Goal: Task Accomplishment & Management: Complete application form

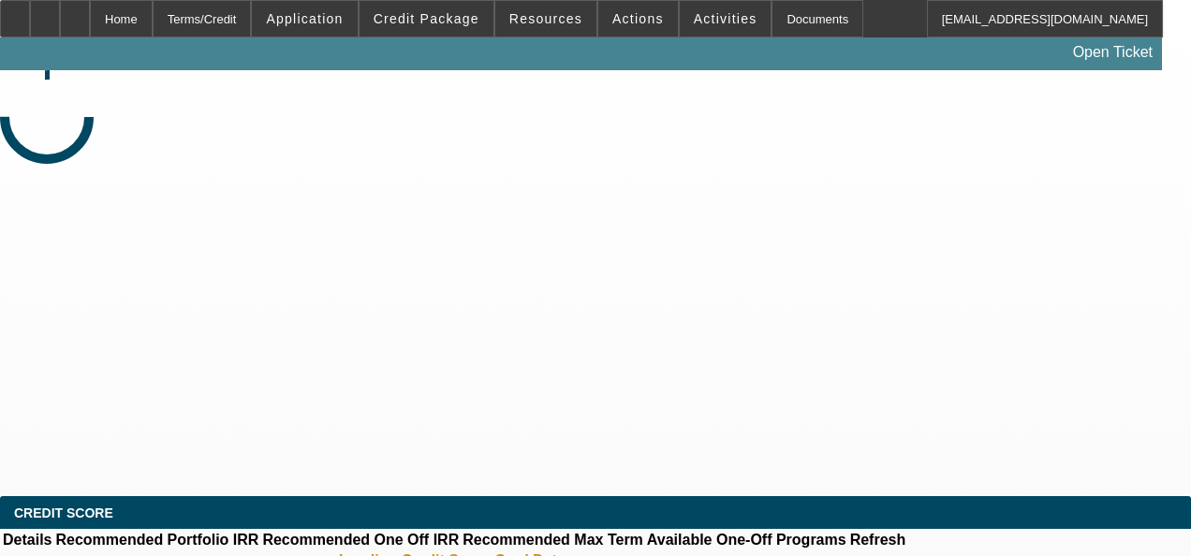
select select "0"
select select "2"
select select "0.1"
select select "4"
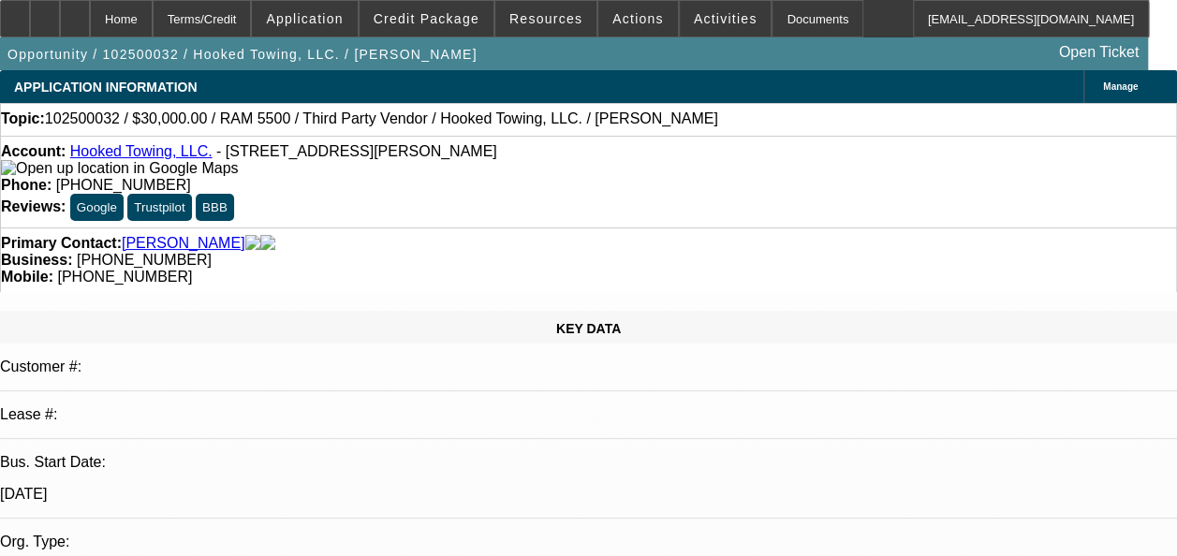
select select "0"
select select "0.1"
select select "4"
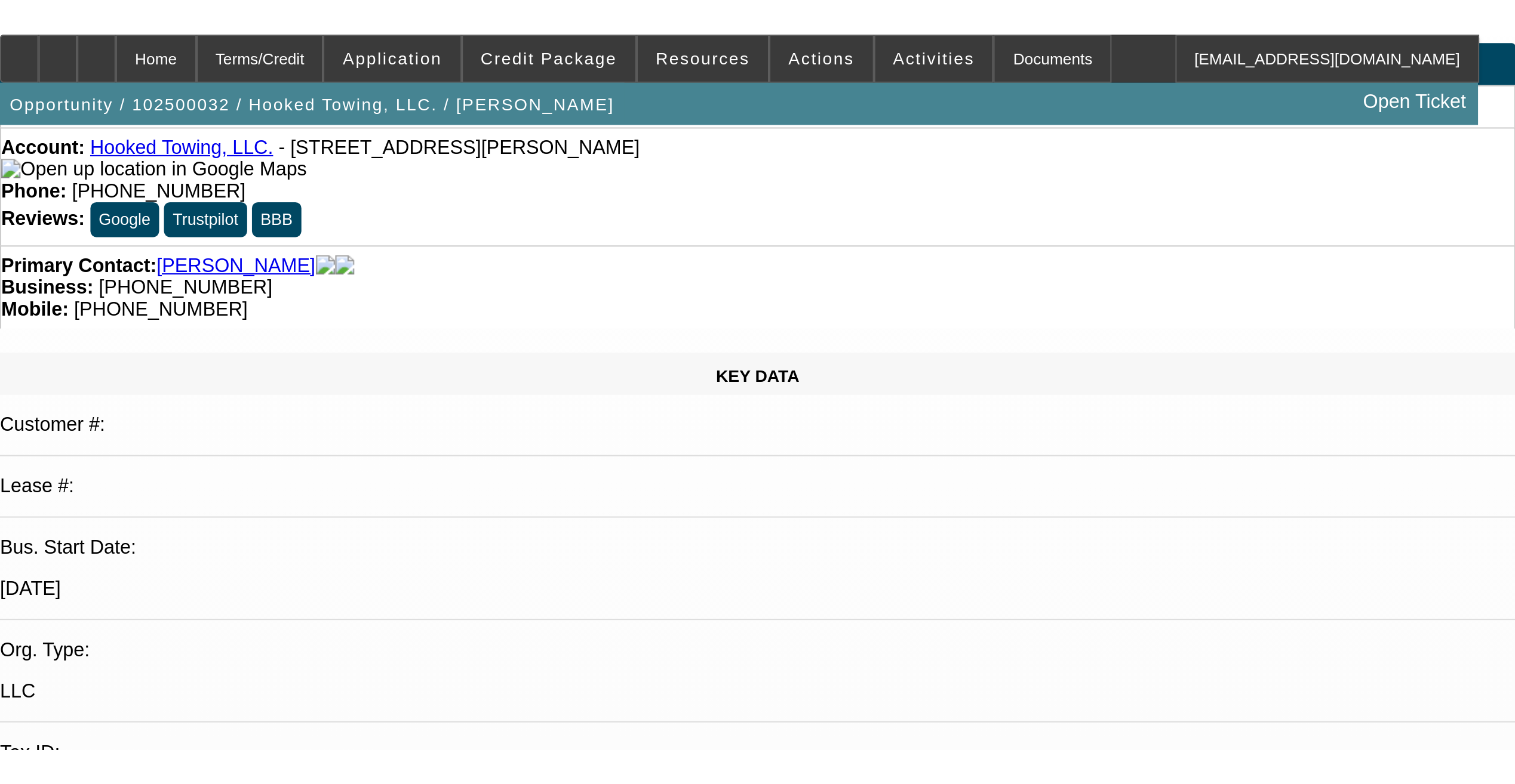
scroll to position [60, 0]
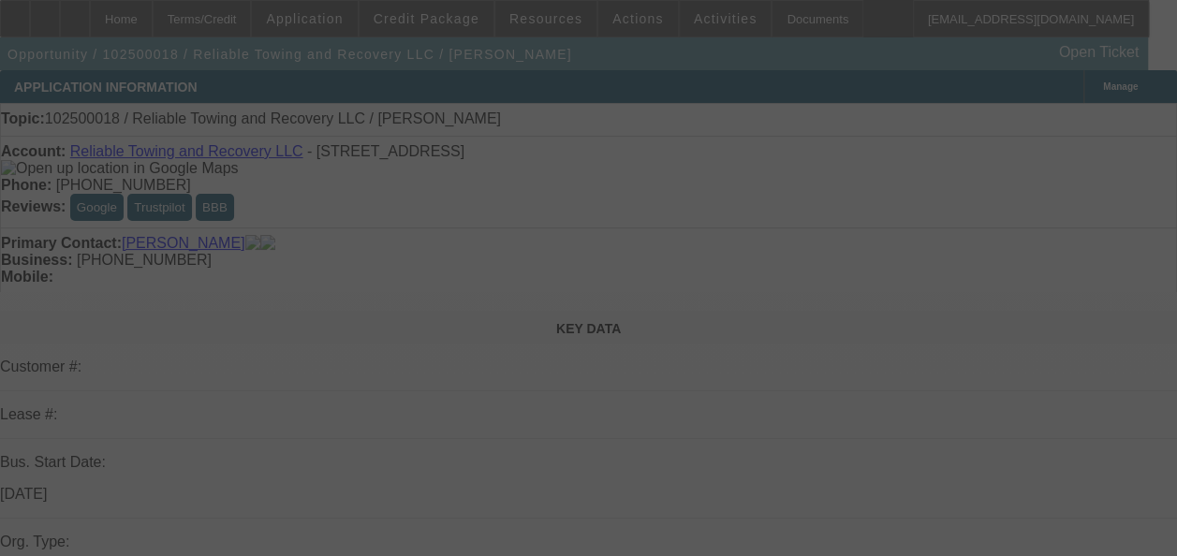
select select "0"
select select "2"
select select "0.1"
select select "4"
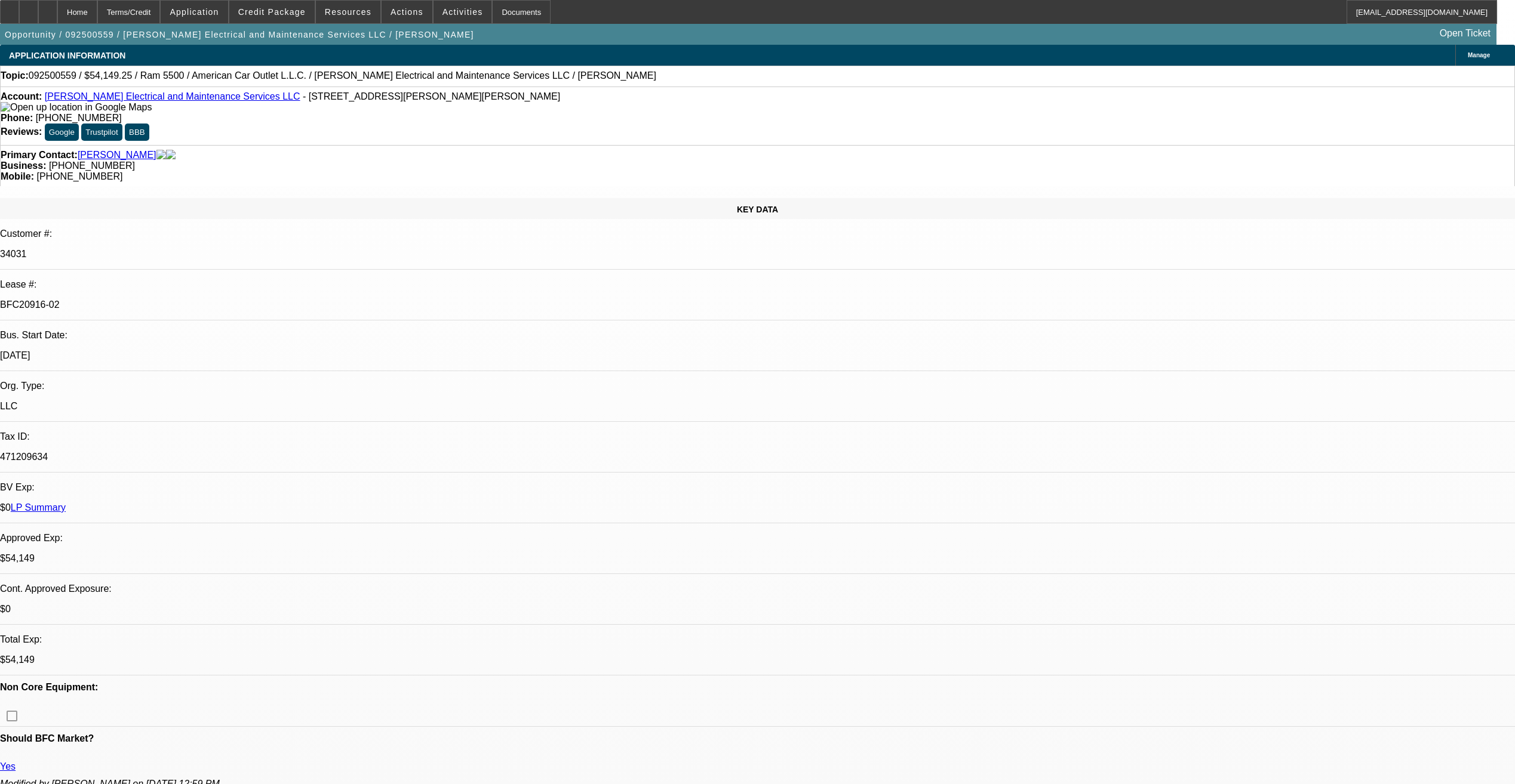
select select "0"
select select "2"
select select "0"
select select "2"
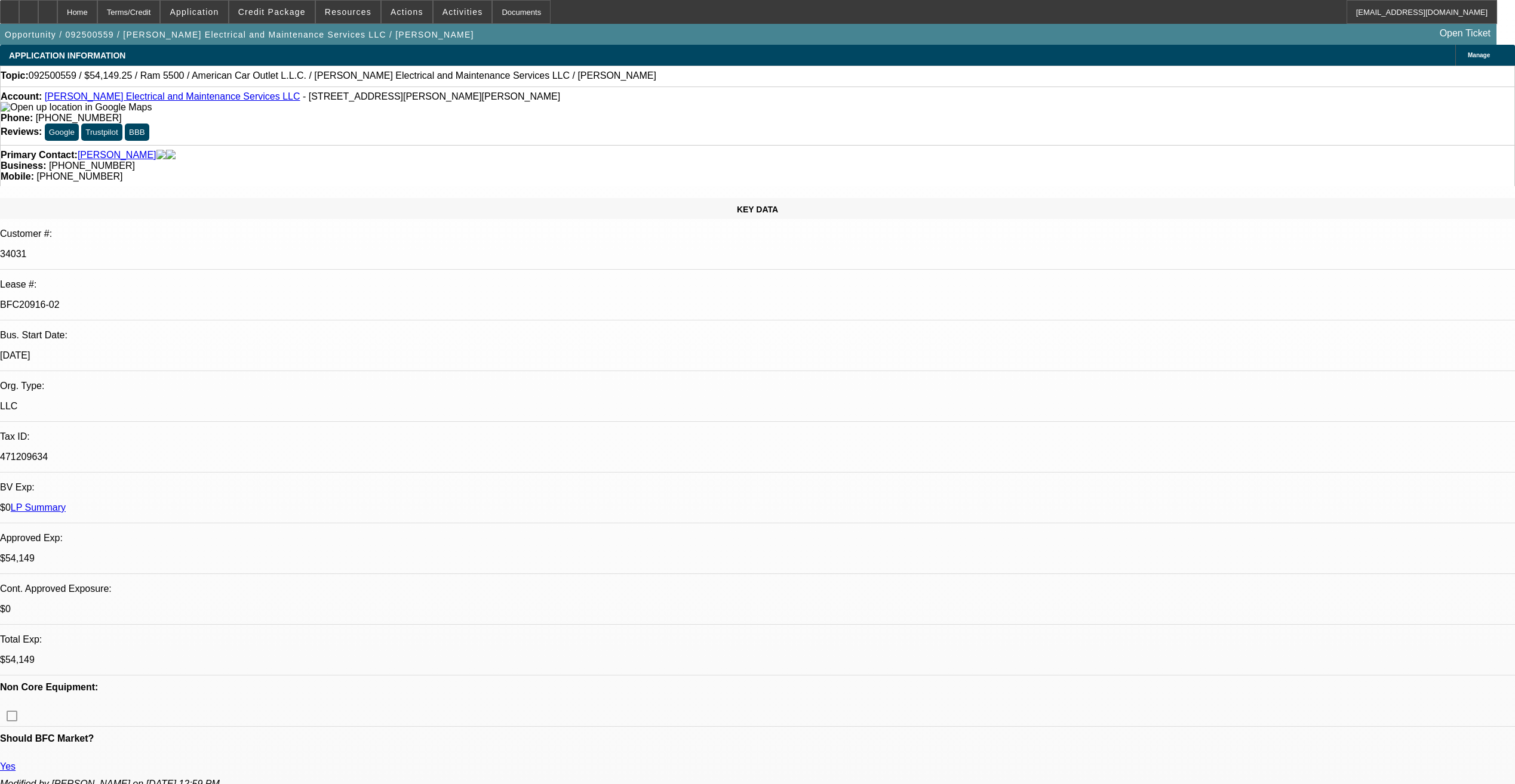
select select "0"
select select "2"
select select "0"
select select "0.1"
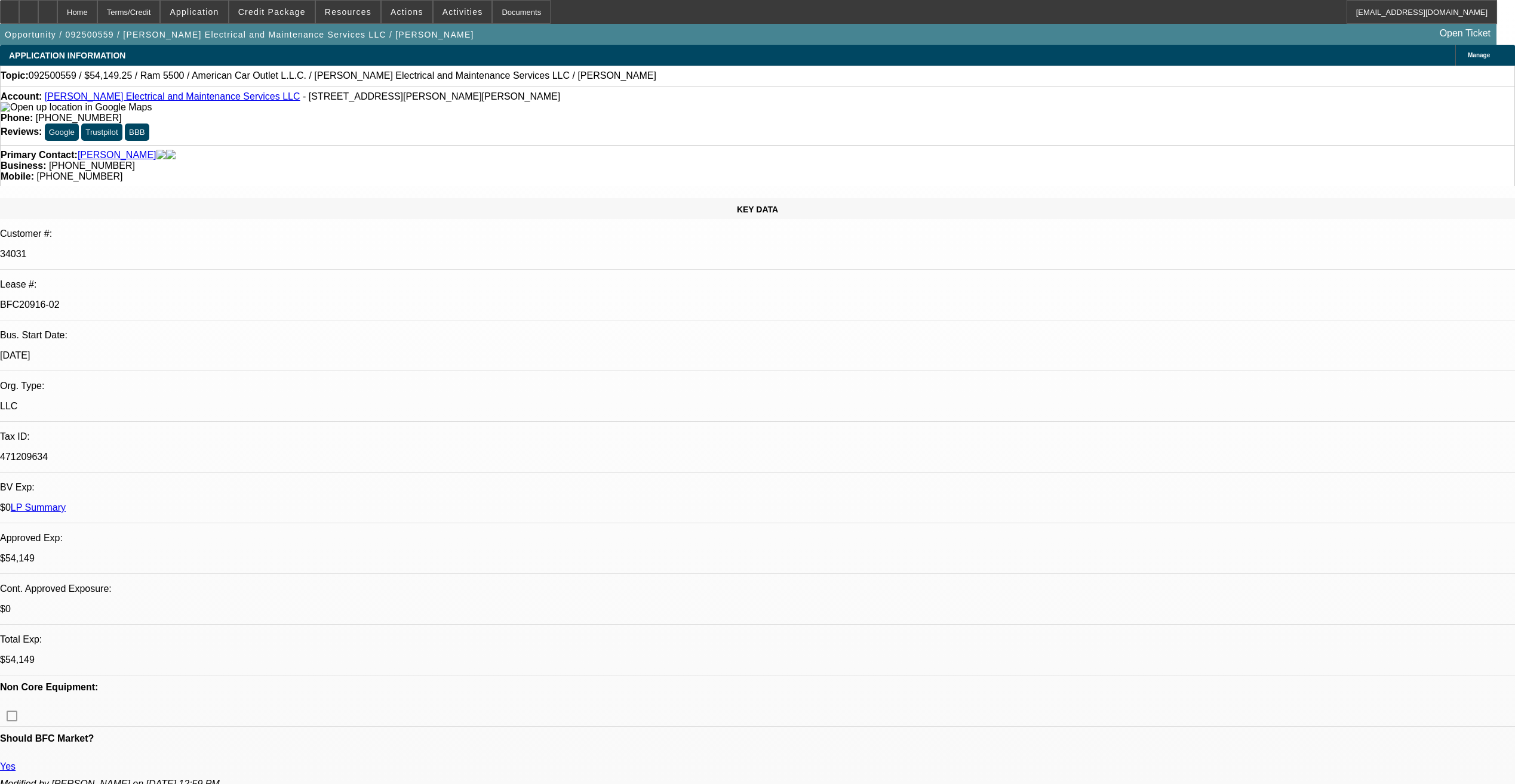
select select "2"
select select "0"
select select "1"
select select "2"
select select "6"
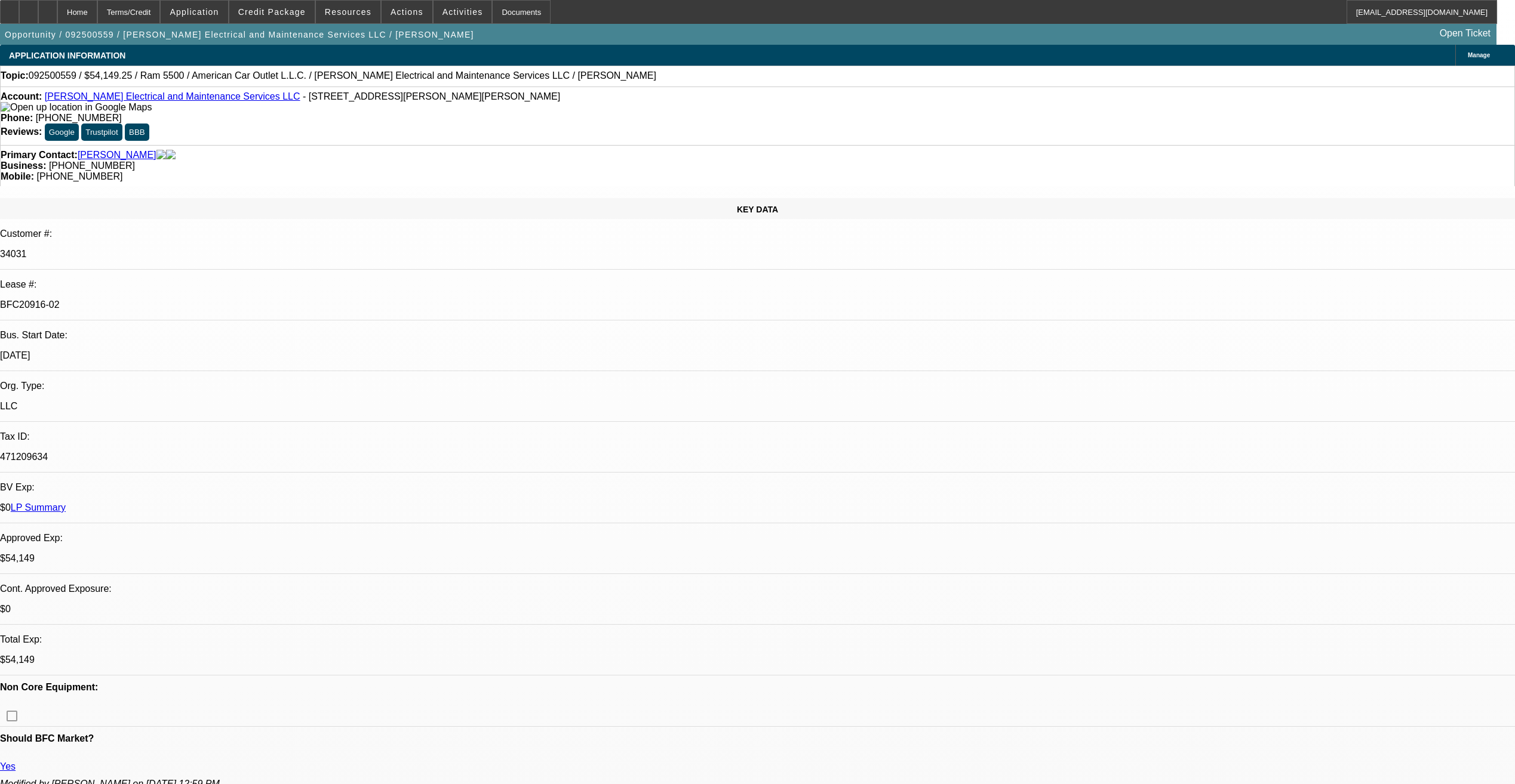
select select "1"
select select "2"
select select "6"
select select "1"
select select "2"
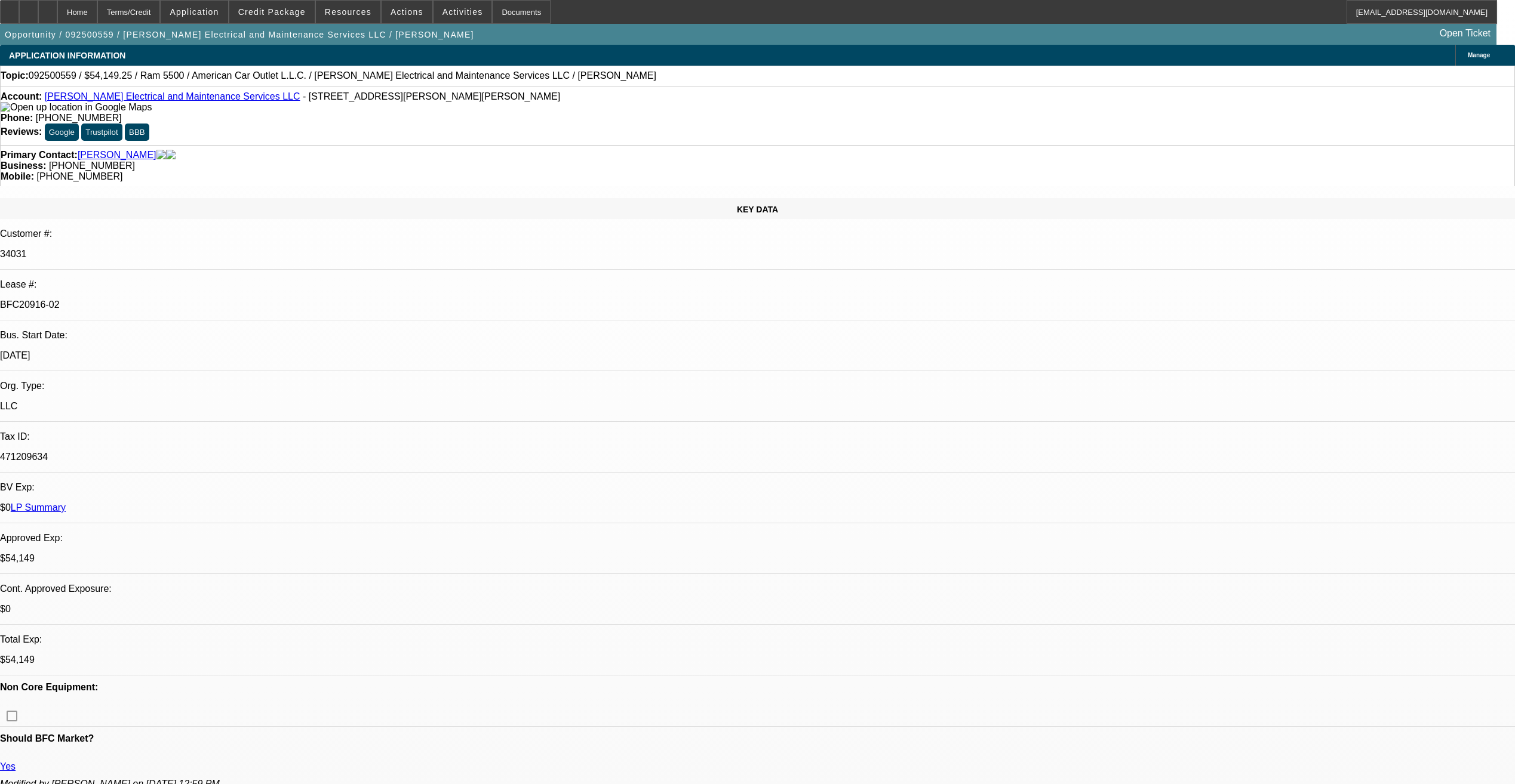
select select "6"
select select "1"
select select "2"
select select "6"
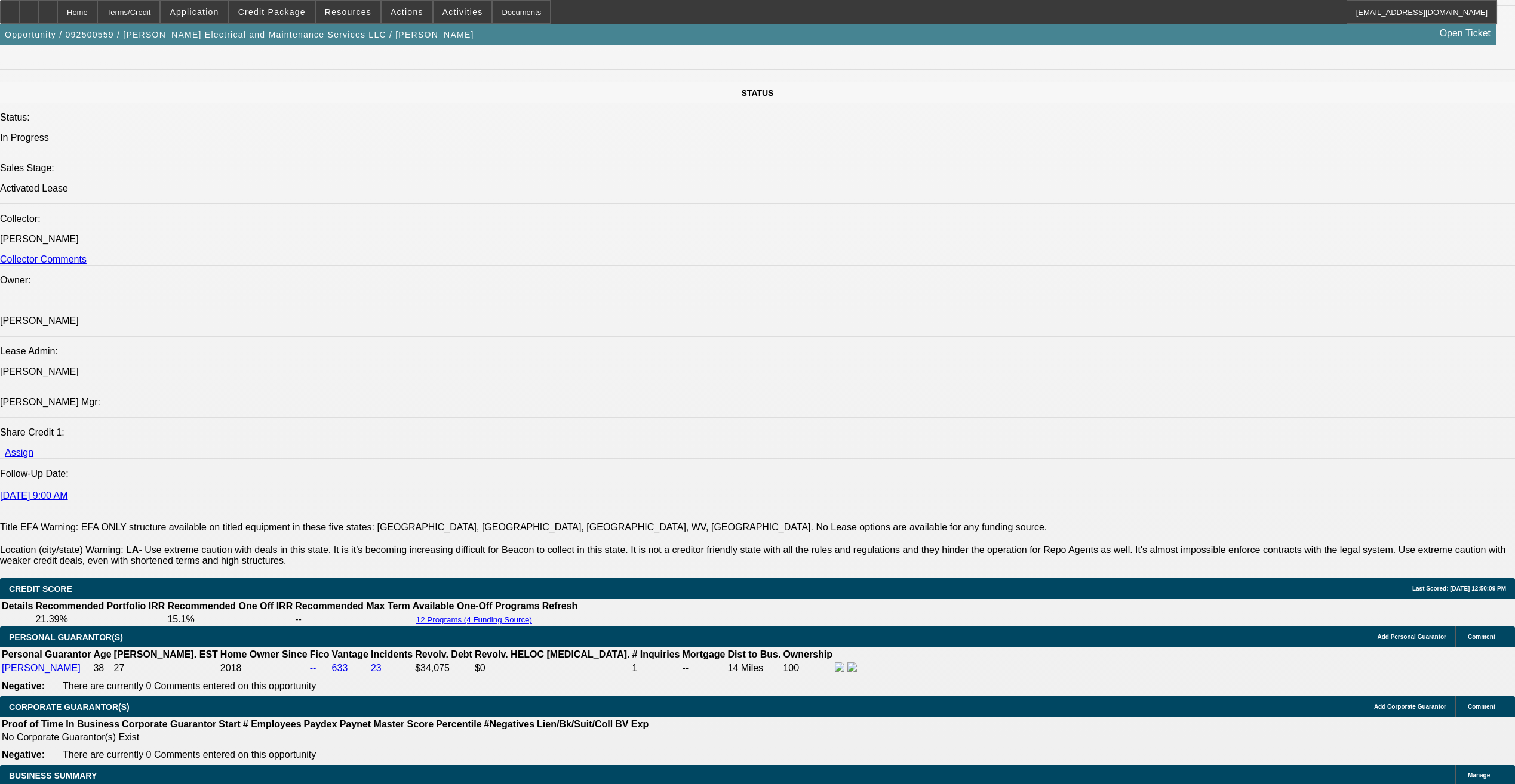
scroll to position [1492, 0]
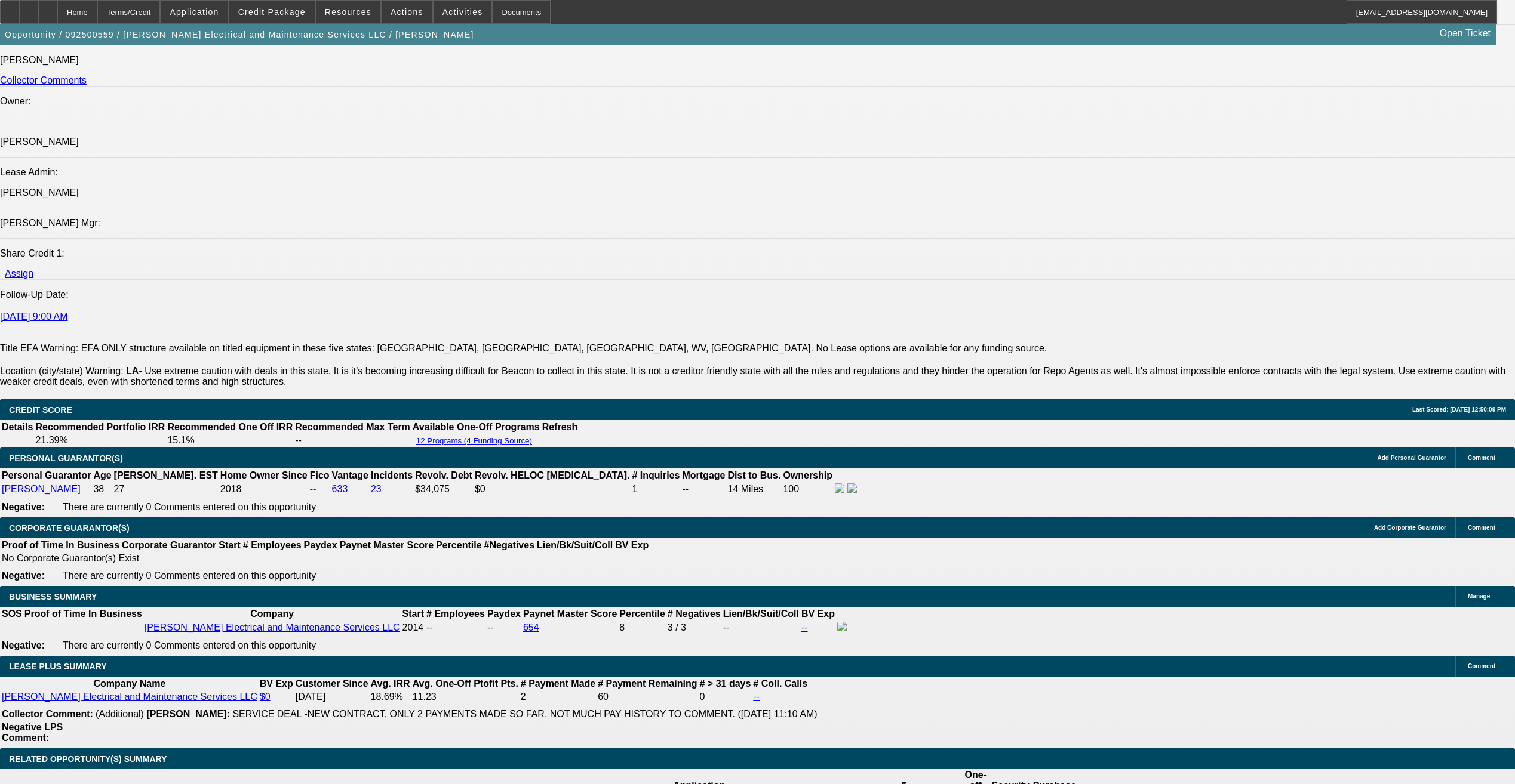
drag, startPoint x: 339, startPoint y: 501, endPoint x: 364, endPoint y: 479, distance: 33.3
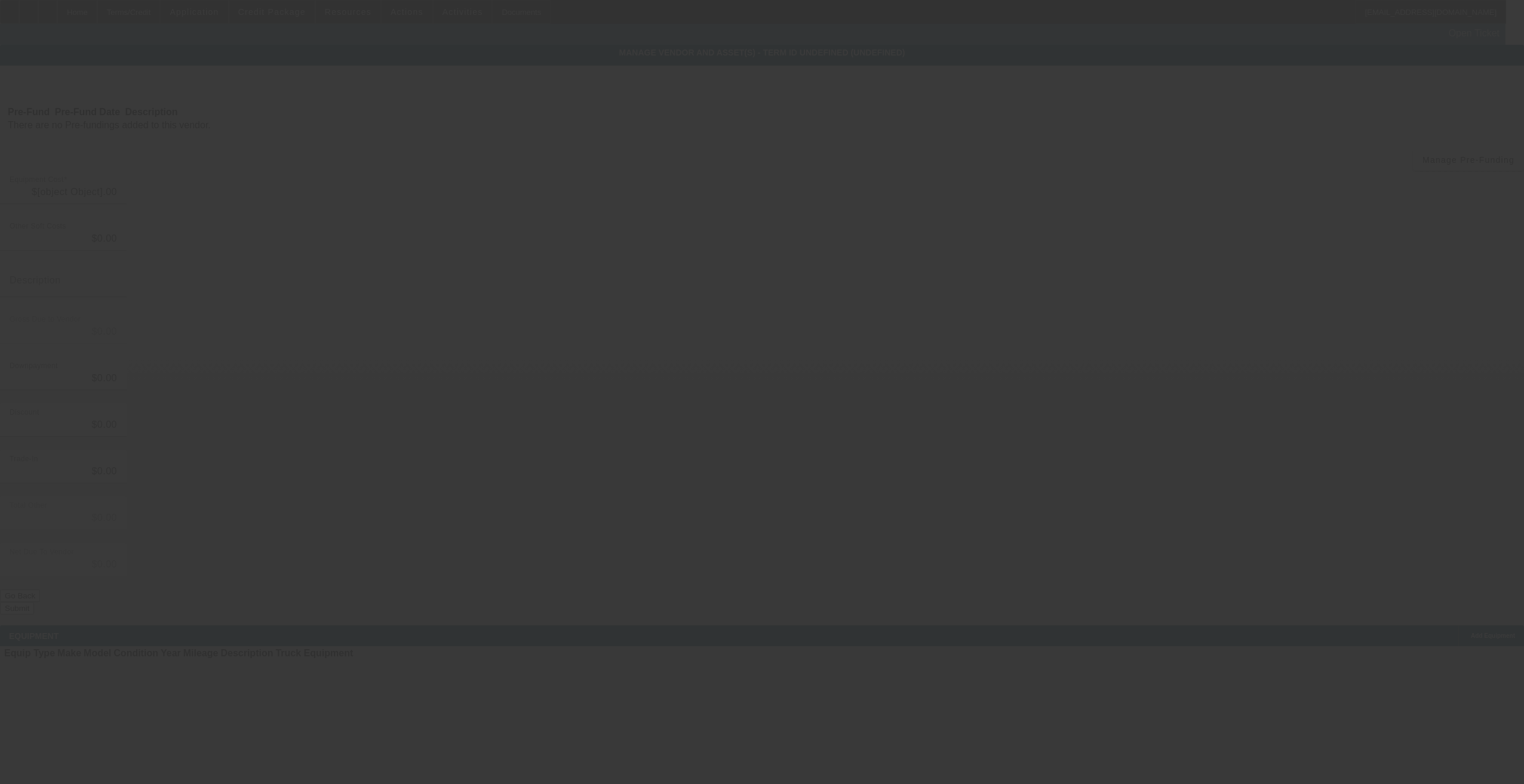
type input "$54,500.00"
type input "$2,940.83"
type input "LA state tax @4.45% plus fees"
type input "$57,440.83"
type input "$2,000.00"
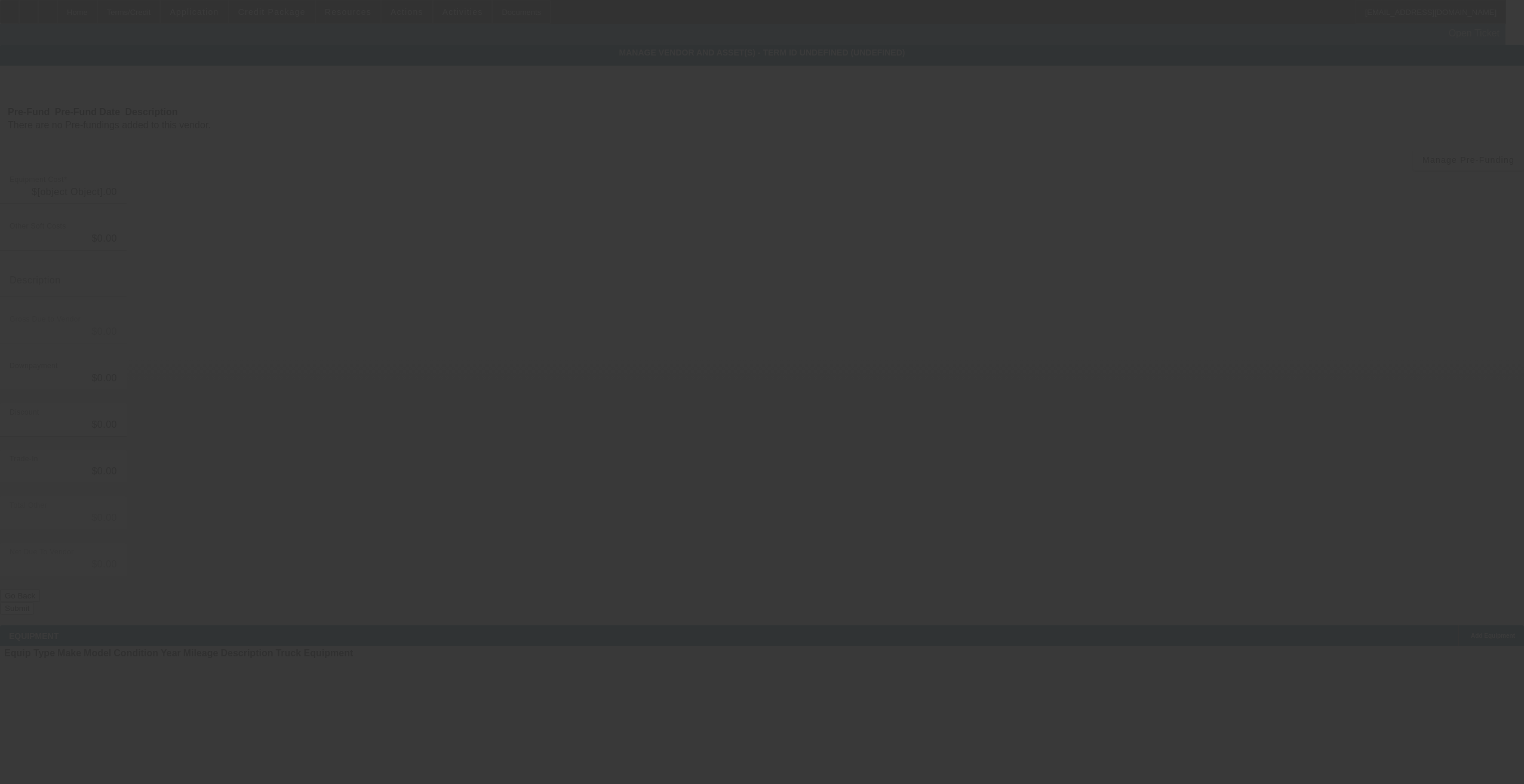
type input "$2,000.00"
type input "$55,440.83"
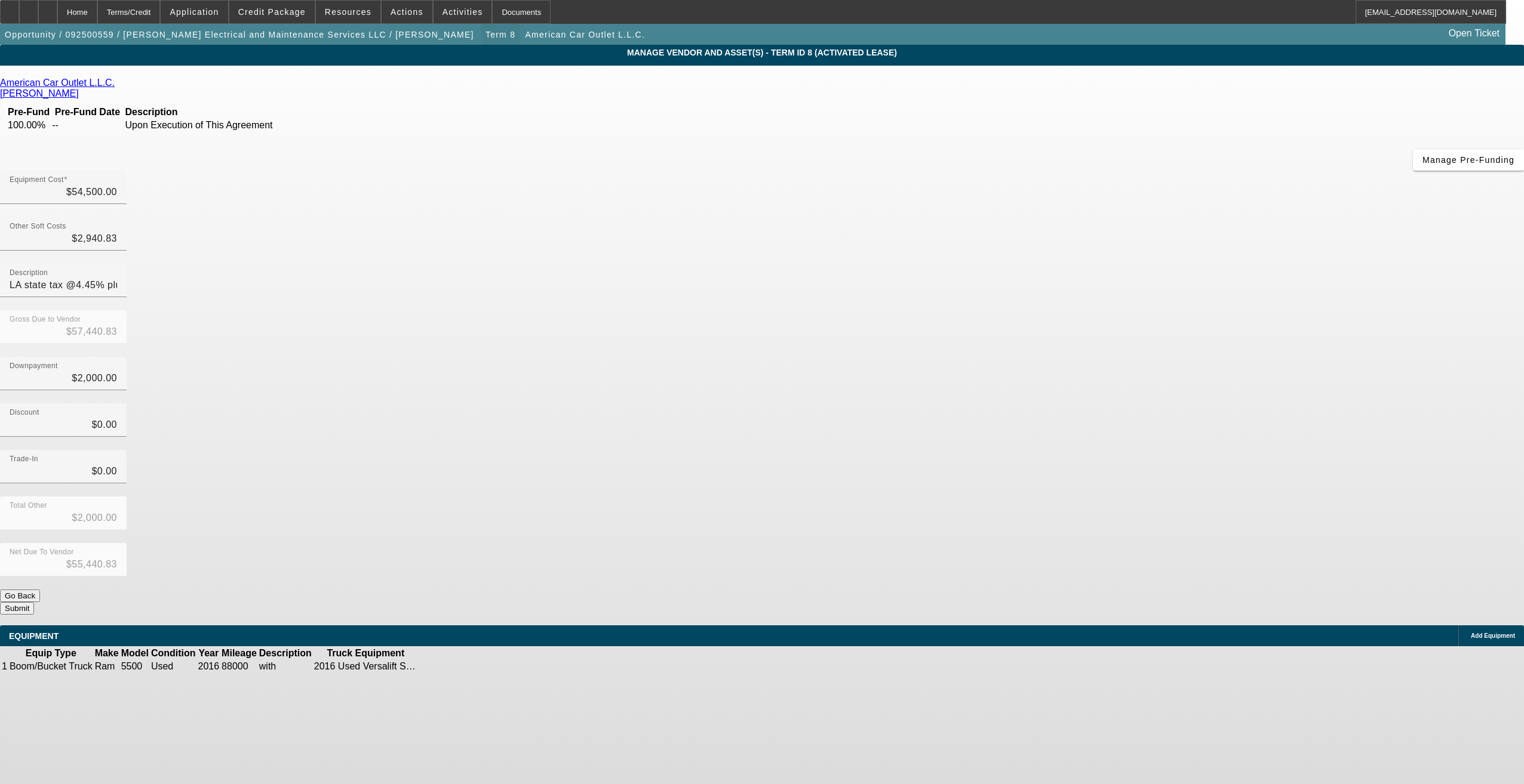
click at [485, 34] on span "Term 8" at bounding box center [500, 34] width 30 height 10
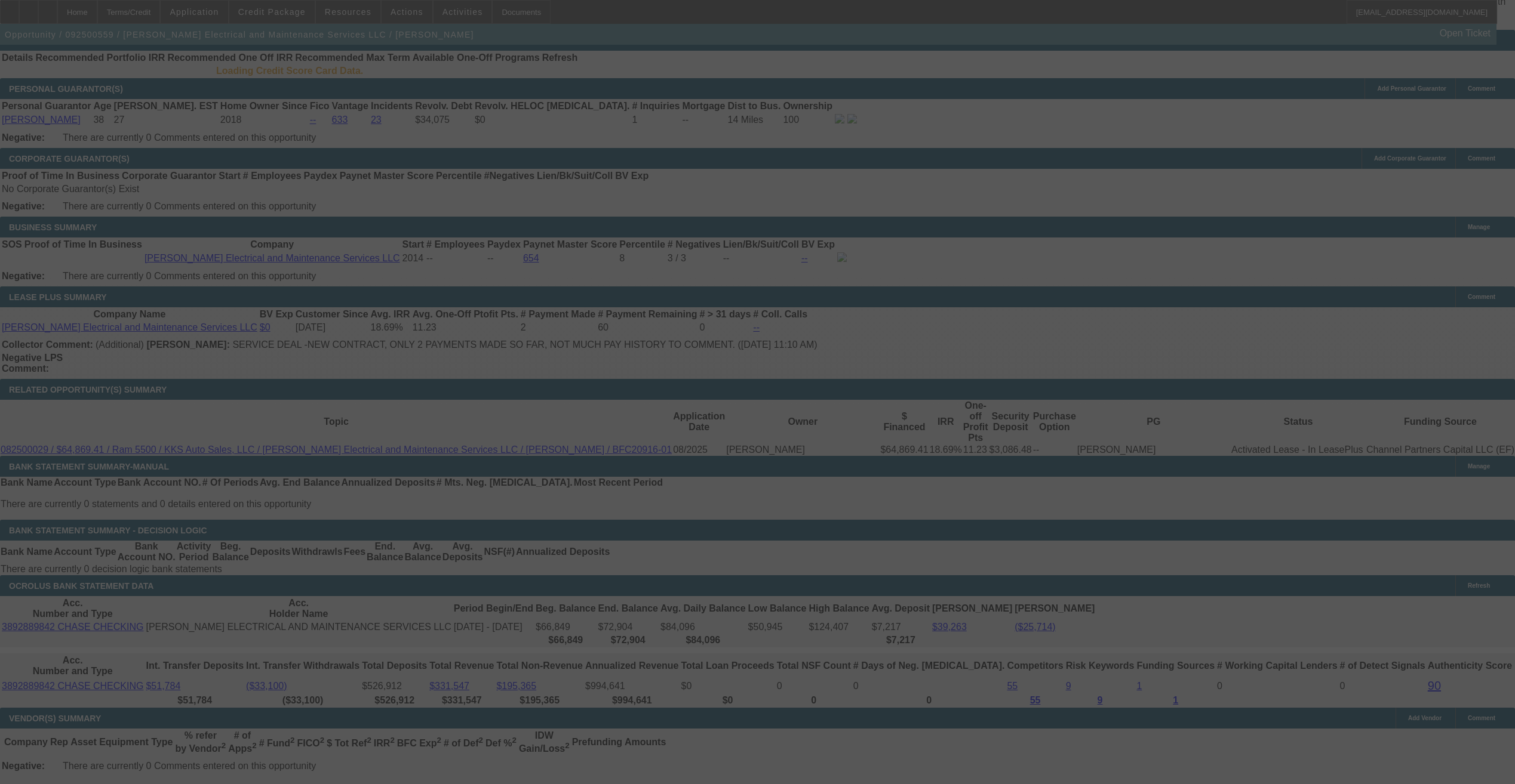
scroll to position [1857, 0]
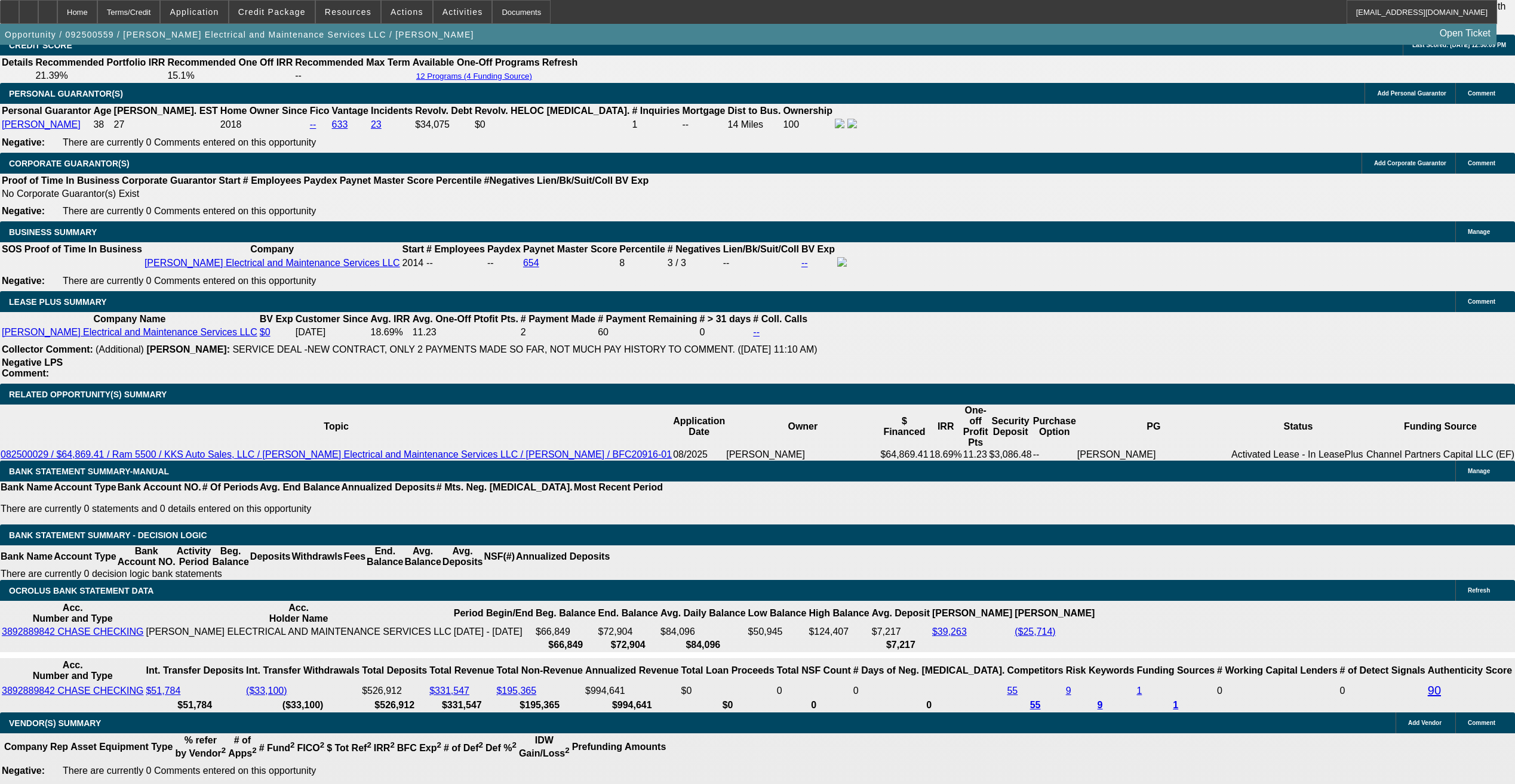
select select "0"
select select "2"
select select "0"
select select "6"
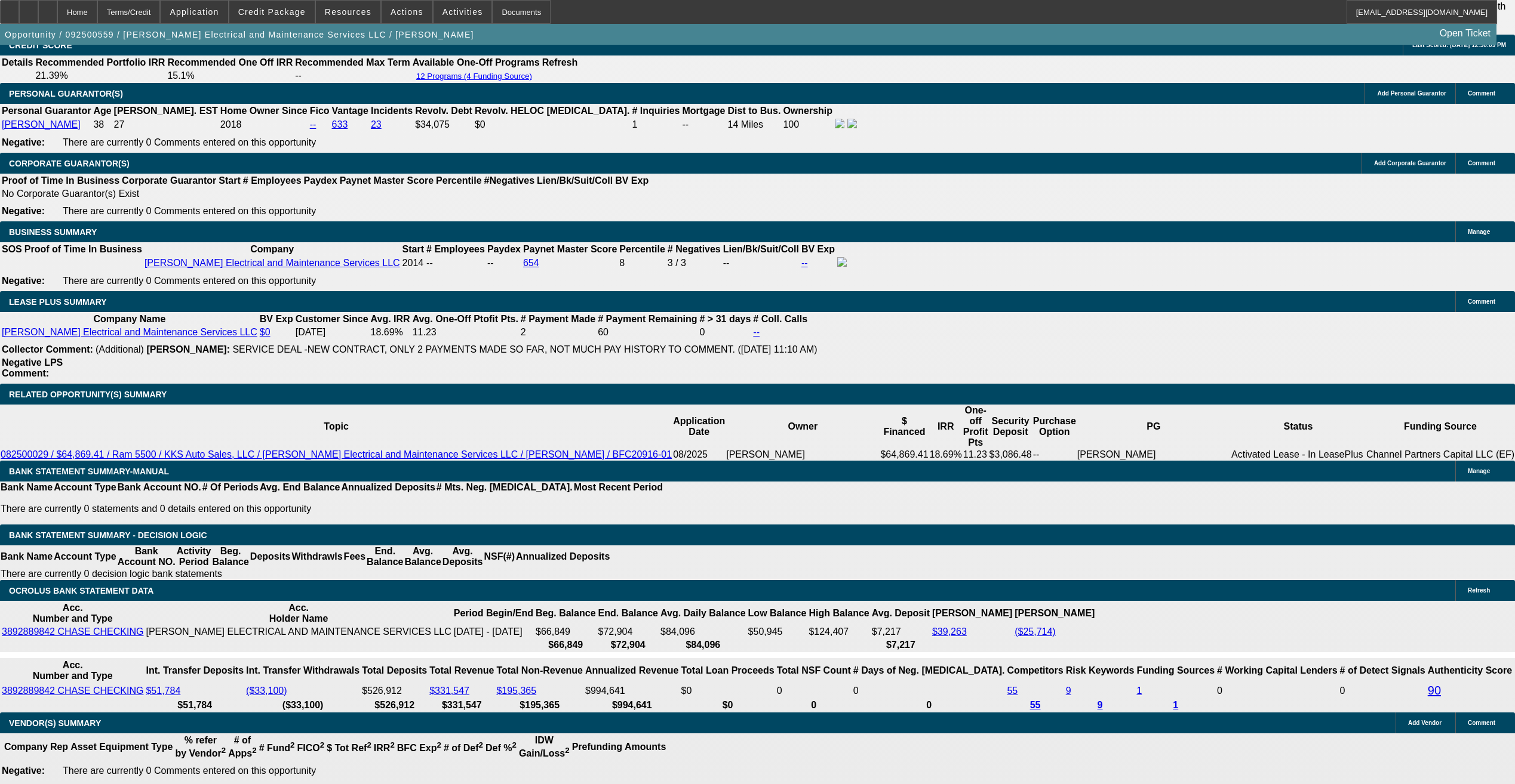
select select "0"
select select "2"
select select "0"
select select "6"
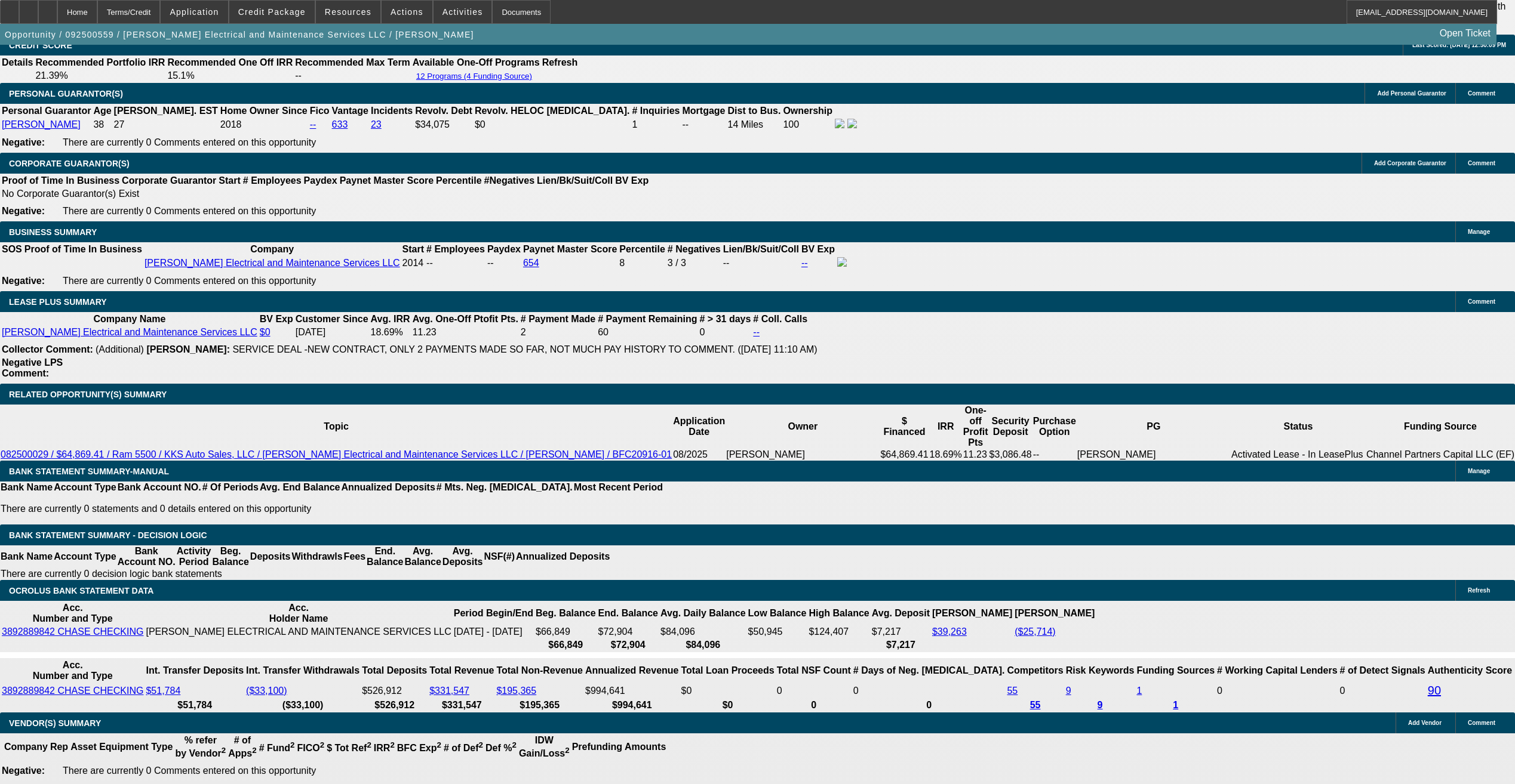
select select "0"
select select "2"
select select "0"
select select "6"
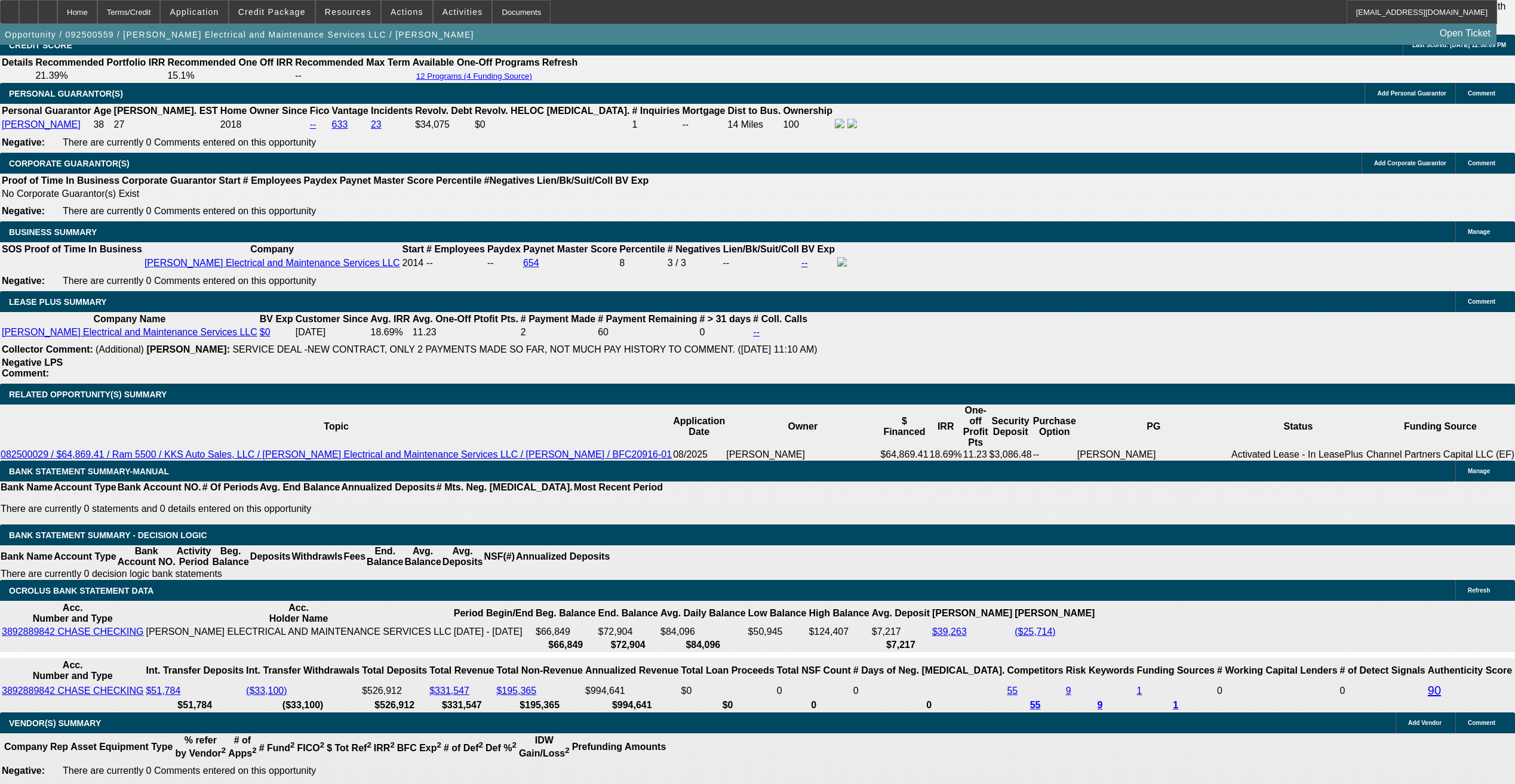
select select "0.1"
select select "2"
select select "0"
select select "6"
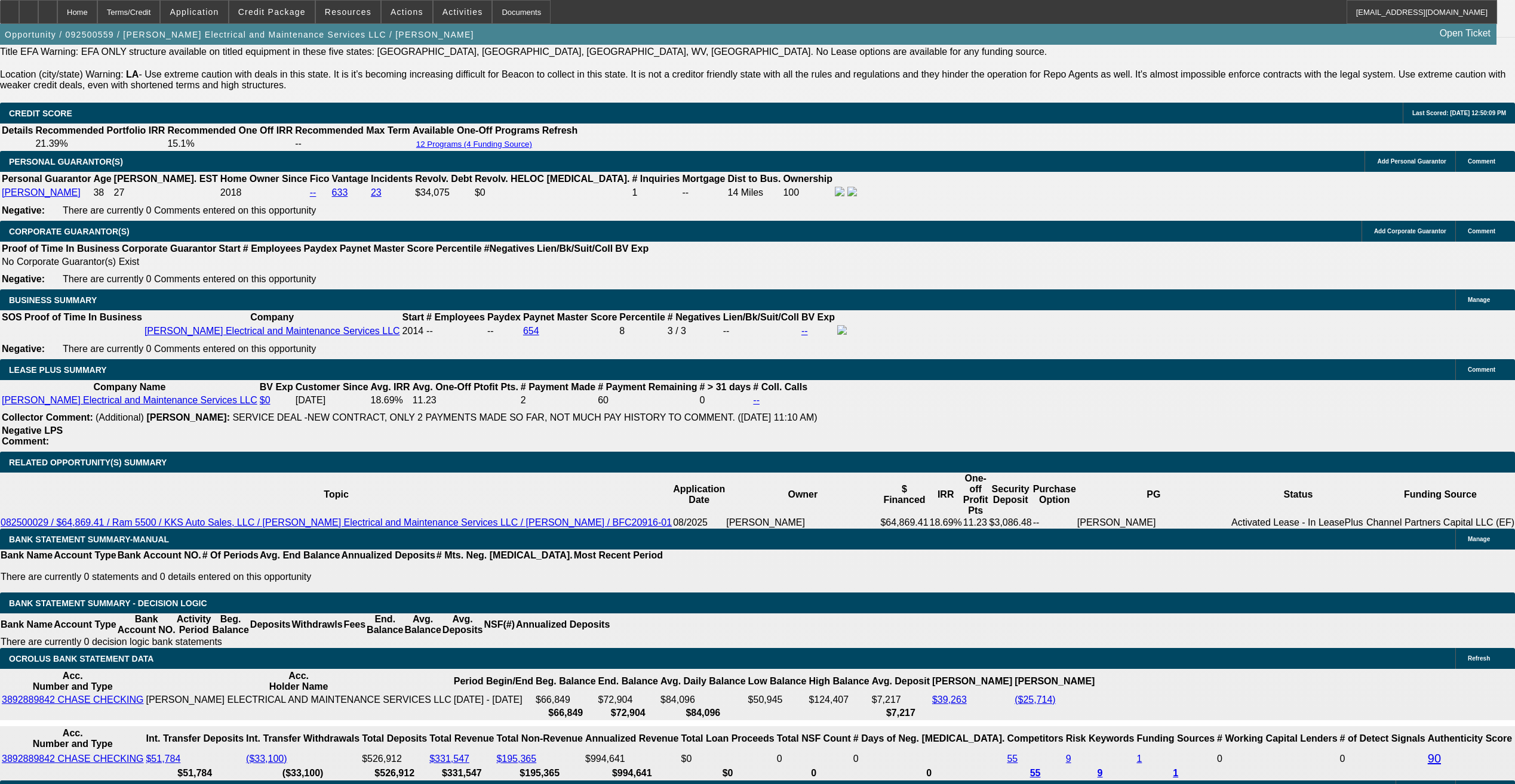
scroll to position [1790, 0]
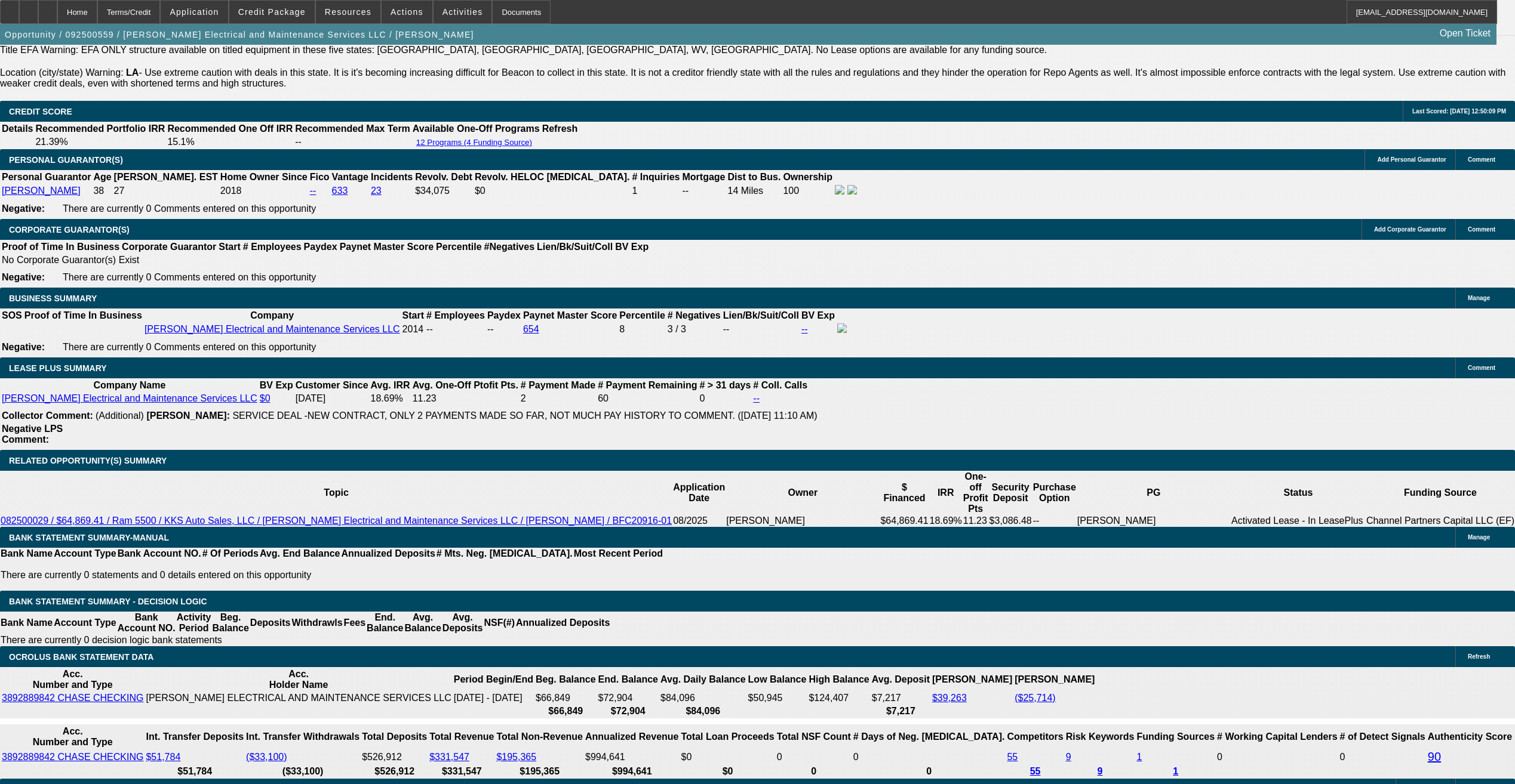
drag, startPoint x: 701, startPoint y: 498, endPoint x: 703, endPoint y: 486, distance: 12.2
click at [309, 5] on span at bounding box center [272, 11] width 85 height 29
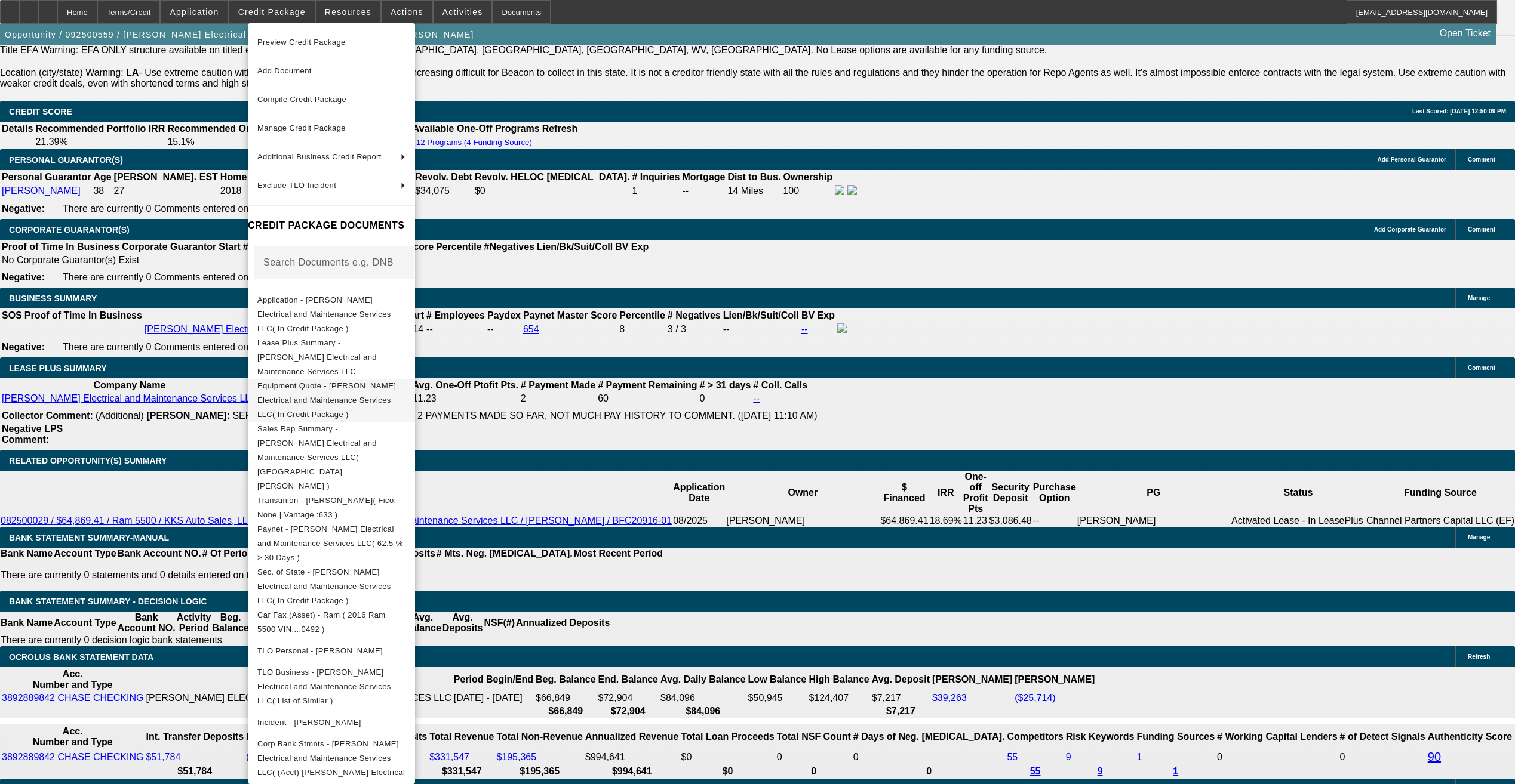
click at [348, 381] on span "Equipment Quote - Nola Electrical and Maintenance Services LLC( In Credit Packa…" at bounding box center [326, 400] width 138 height 38
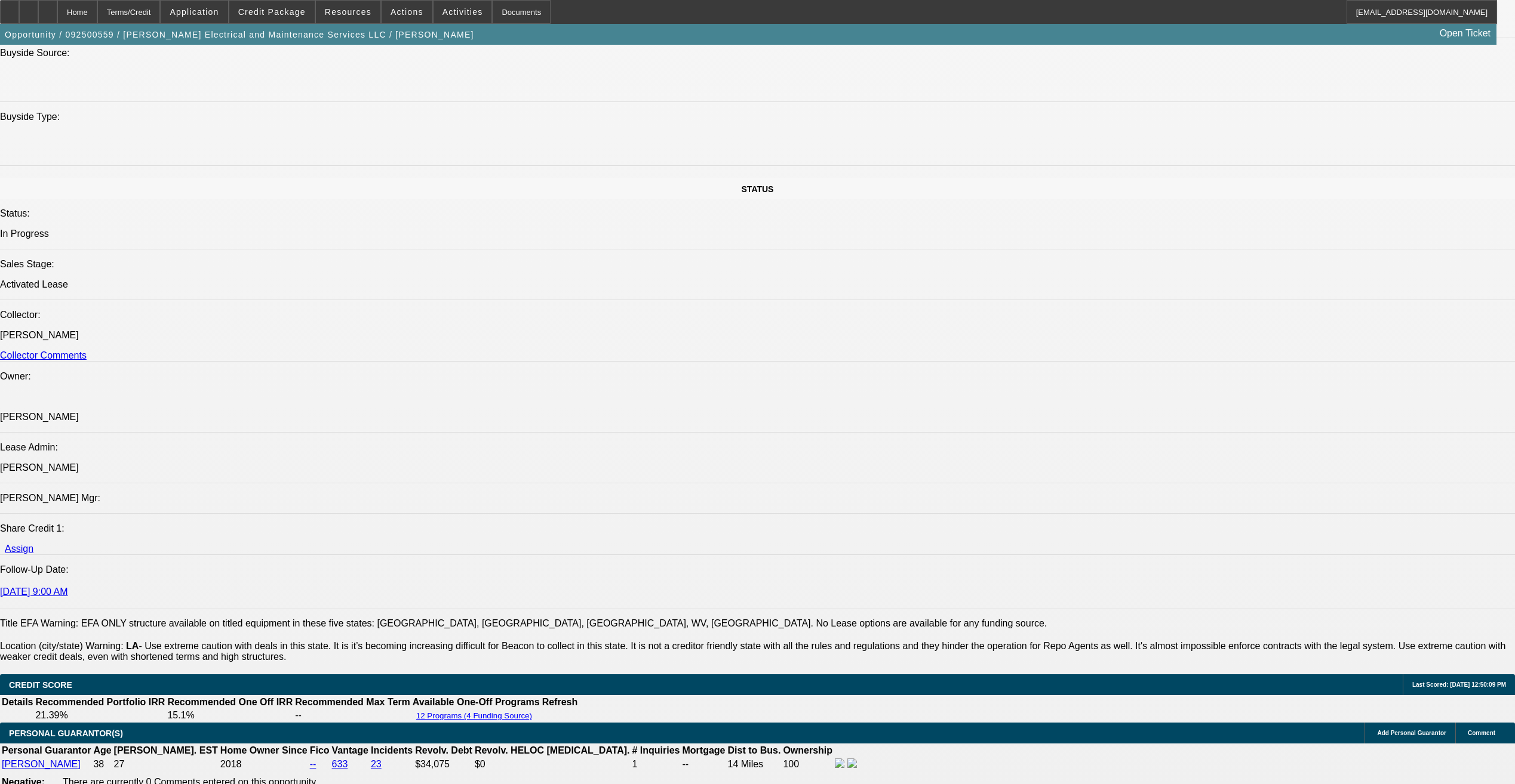
scroll to position [1552, 0]
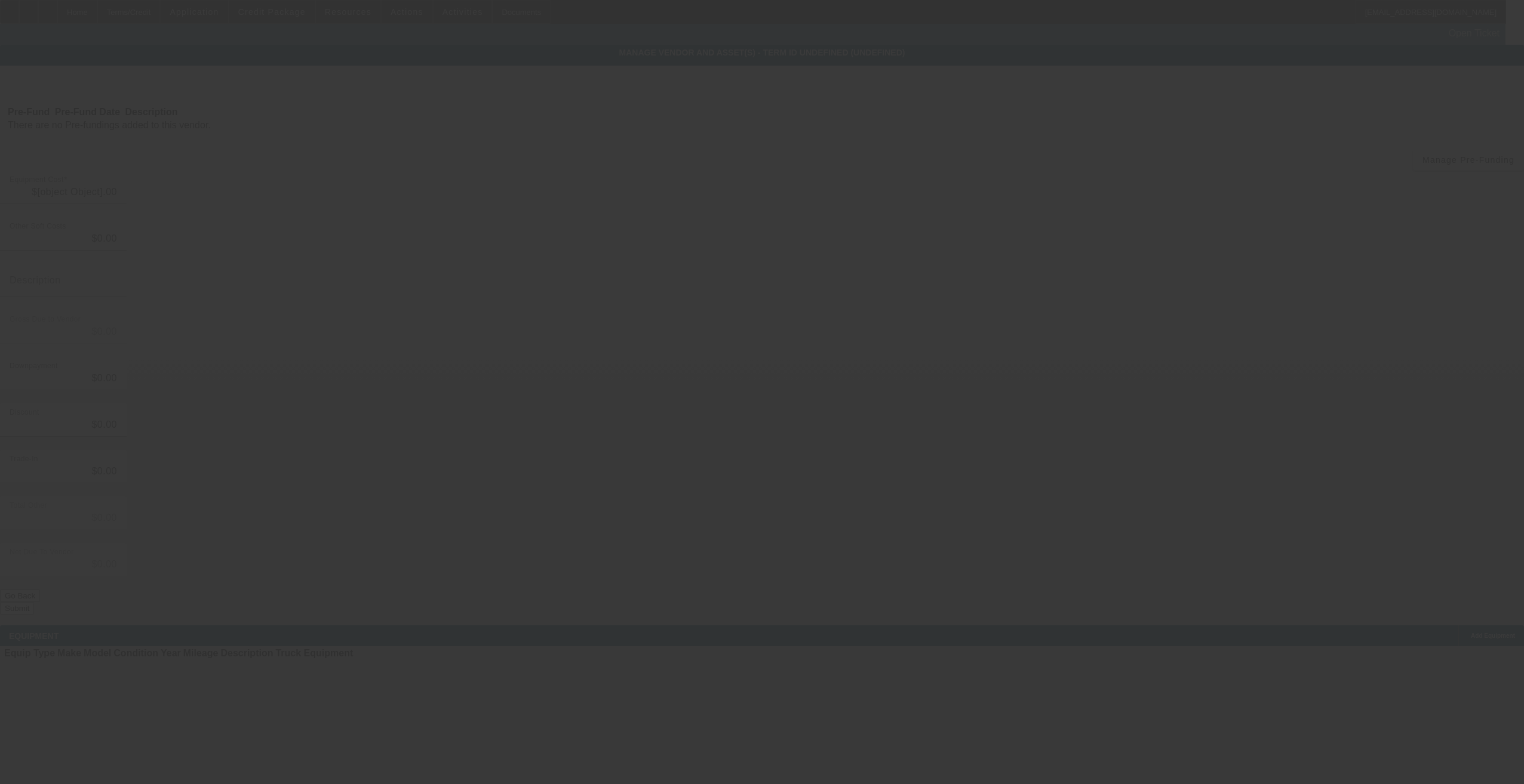
type input "$54,500.00"
type input "$2,940.83"
type input "LA state tax @4.45% plus fees"
type input "$57,440.83"
type input "$2,000.00"
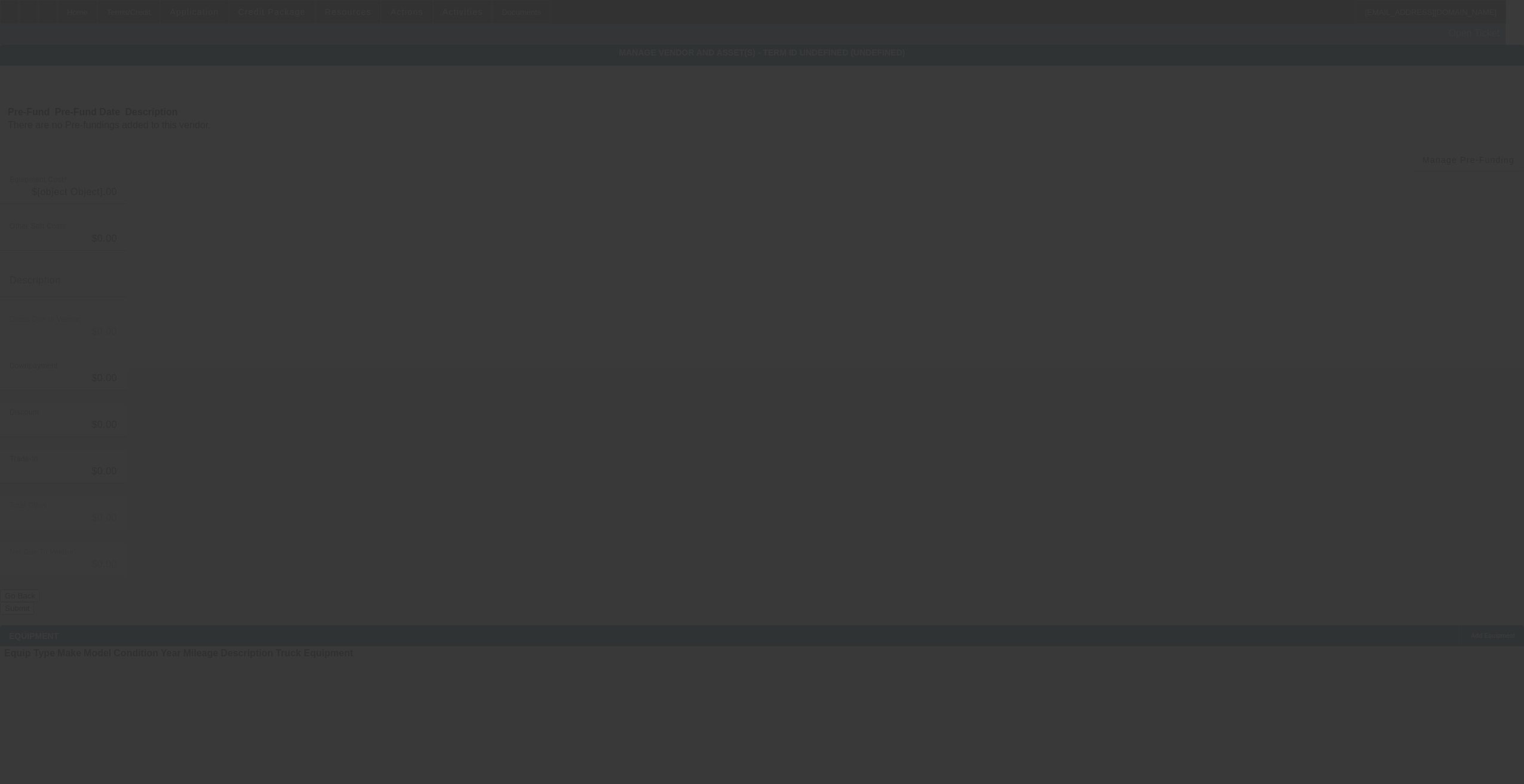
type input "$2,000.00"
type input "$55,440.83"
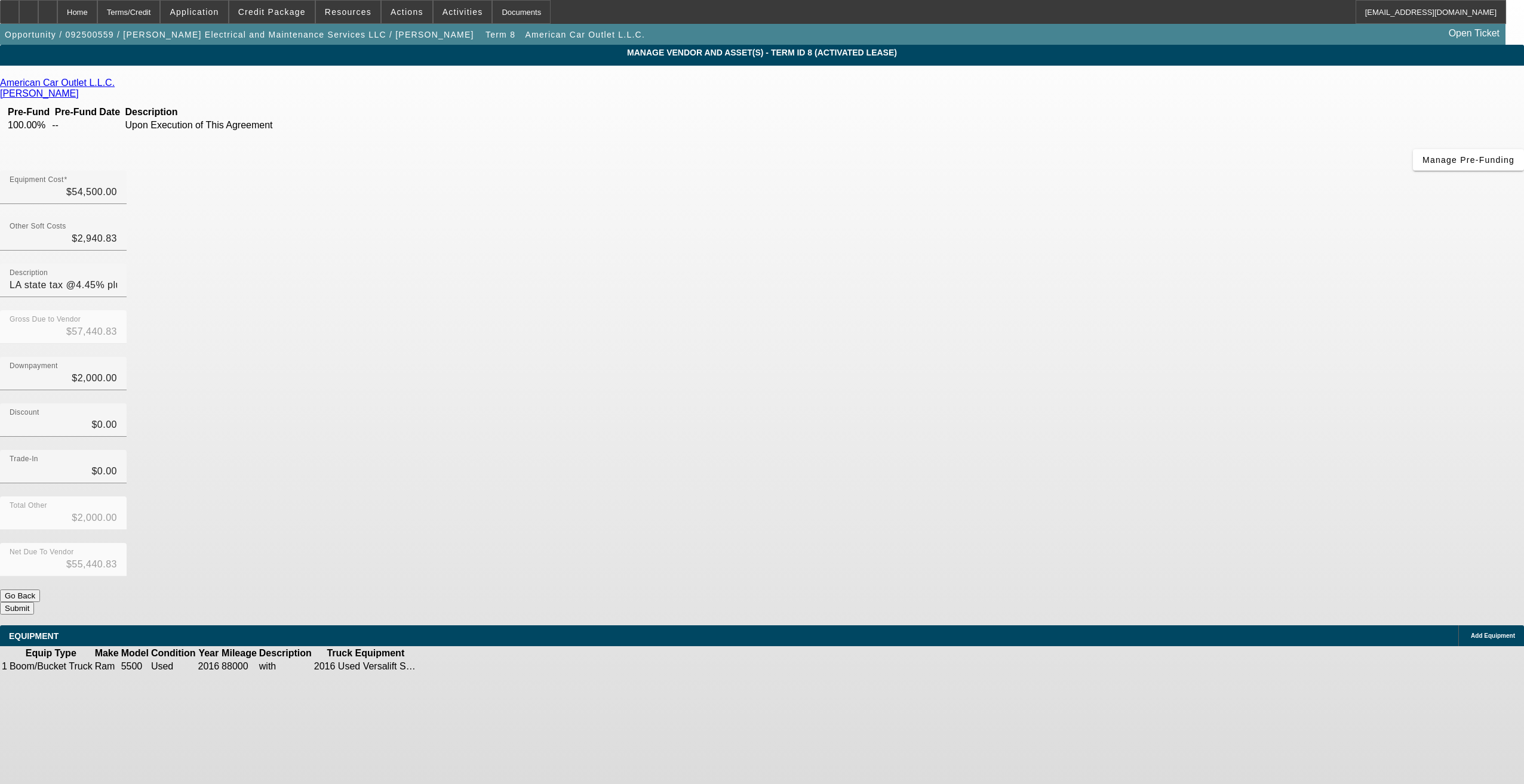
click at [115, 87] on link "American Car Outlet L.L.C." at bounding box center [57, 83] width 115 height 11
click at [346, 411] on app-vendor-asset-manage "MANAGE VENDOR AND ASSET(S) - Term ID 8 (Activated Lease) Remove Vendor American…" at bounding box center [762, 365] width 1524 height 641
